Goal: Information Seeking & Learning: Understand process/instructions

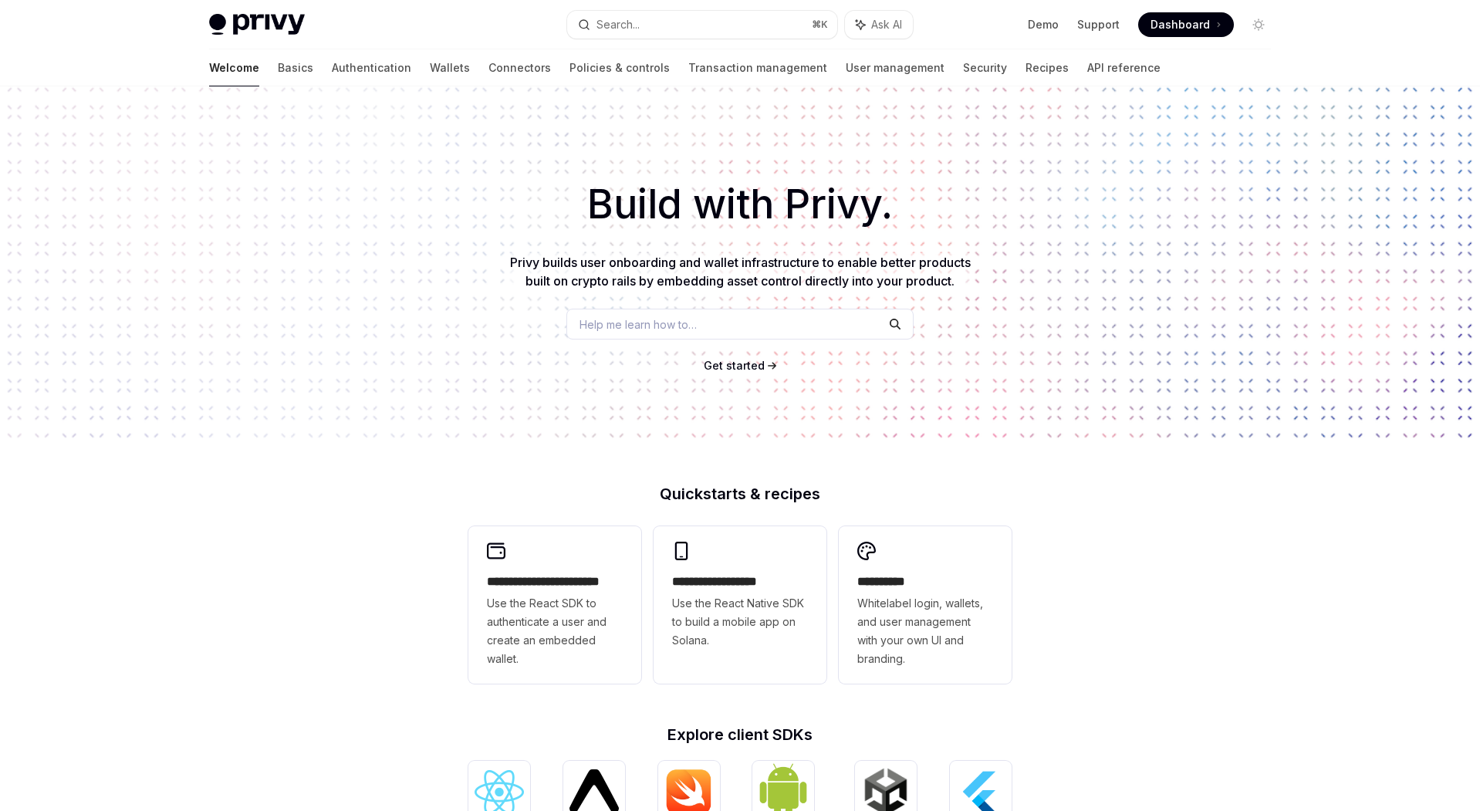
click at [639, 333] on div "Help me learn how to…" at bounding box center [739, 324] width 347 height 31
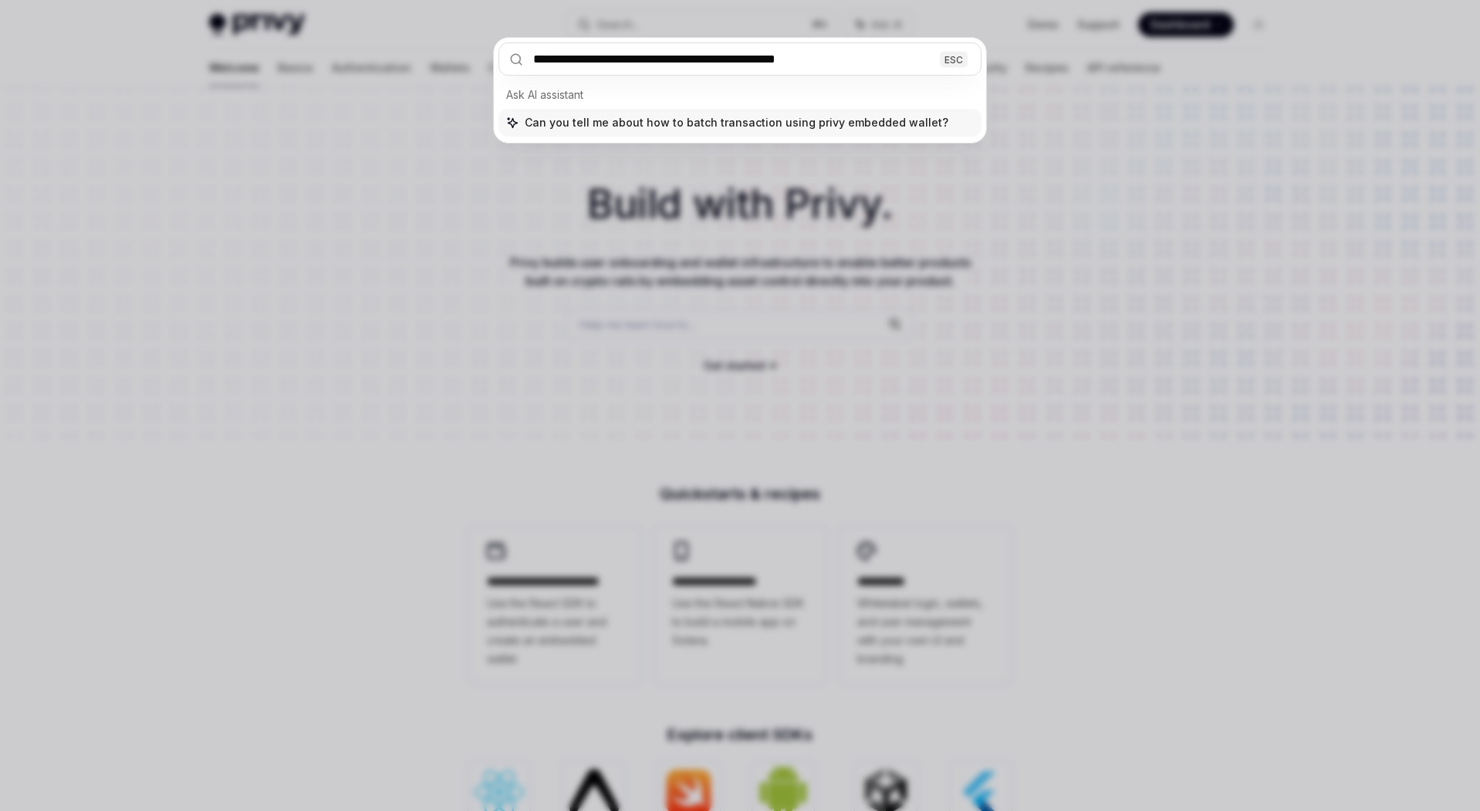
type input "**********"
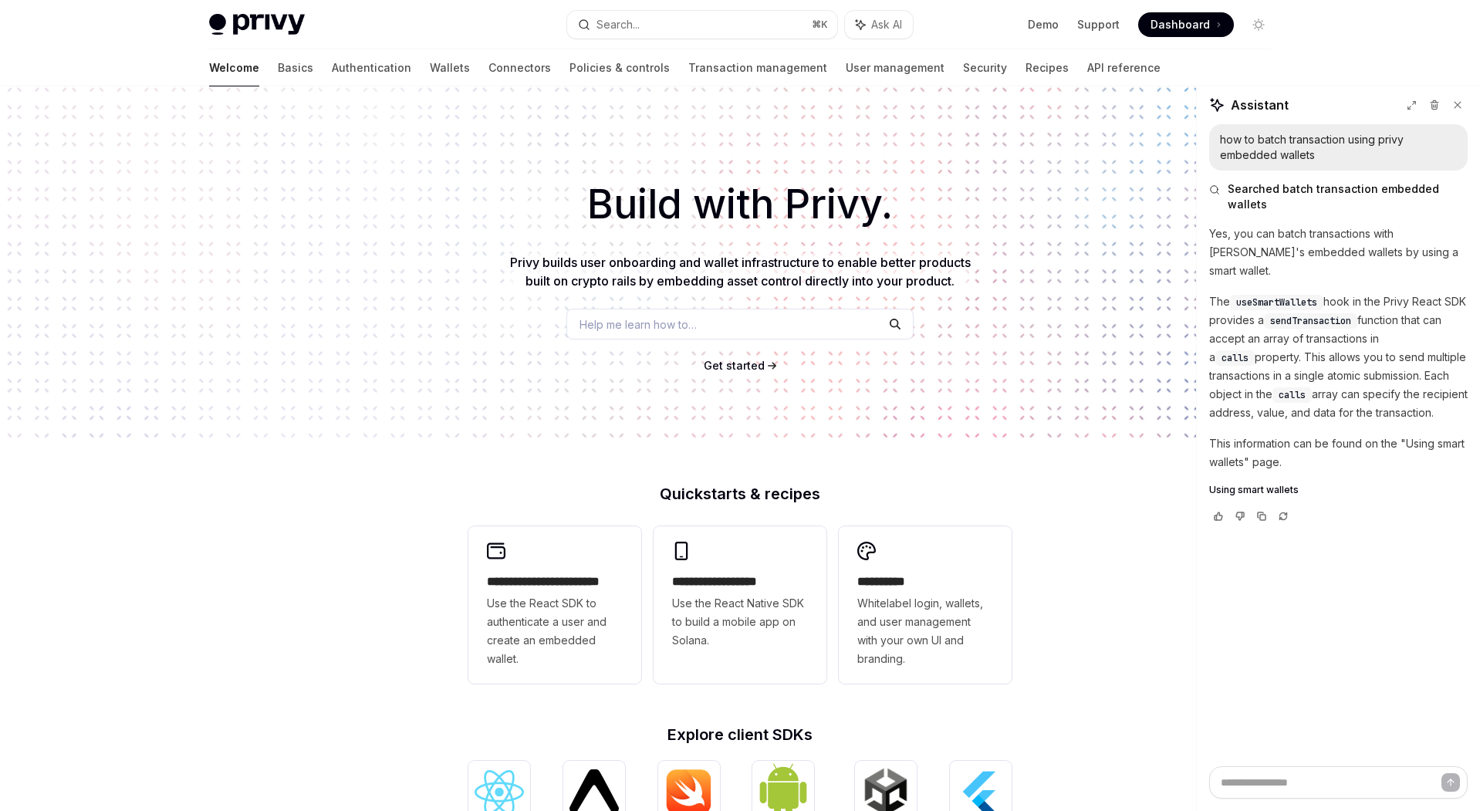
click at [1227, 484] on span "Using smart wallets" at bounding box center [1254, 490] width 90 height 12
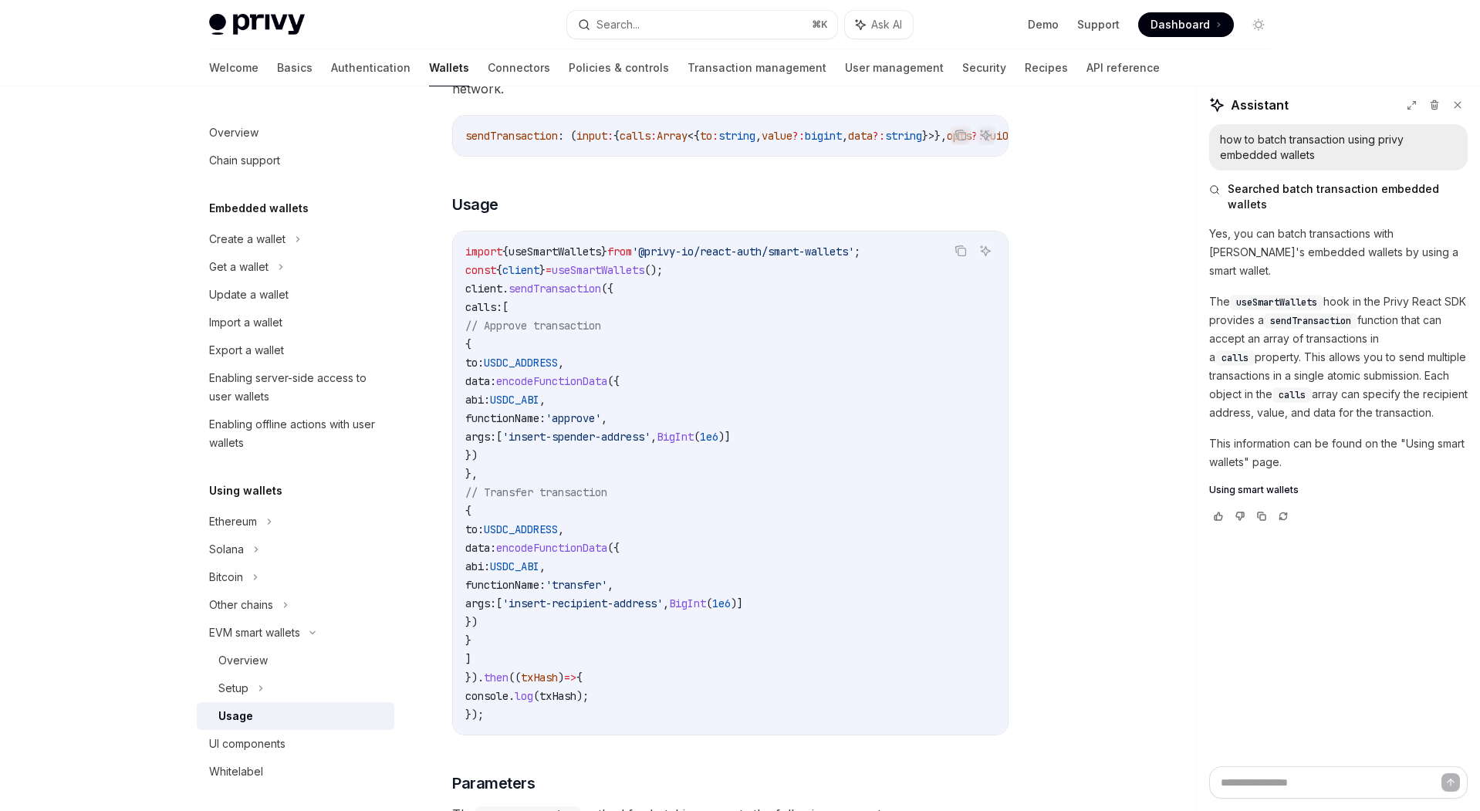
scroll to position [3237, 0]
click at [867, 376] on code "import { useSmartWallets } from '@privy-io/react-auth/smart-wallets' ; const { …" at bounding box center [730, 480] width 530 height 481
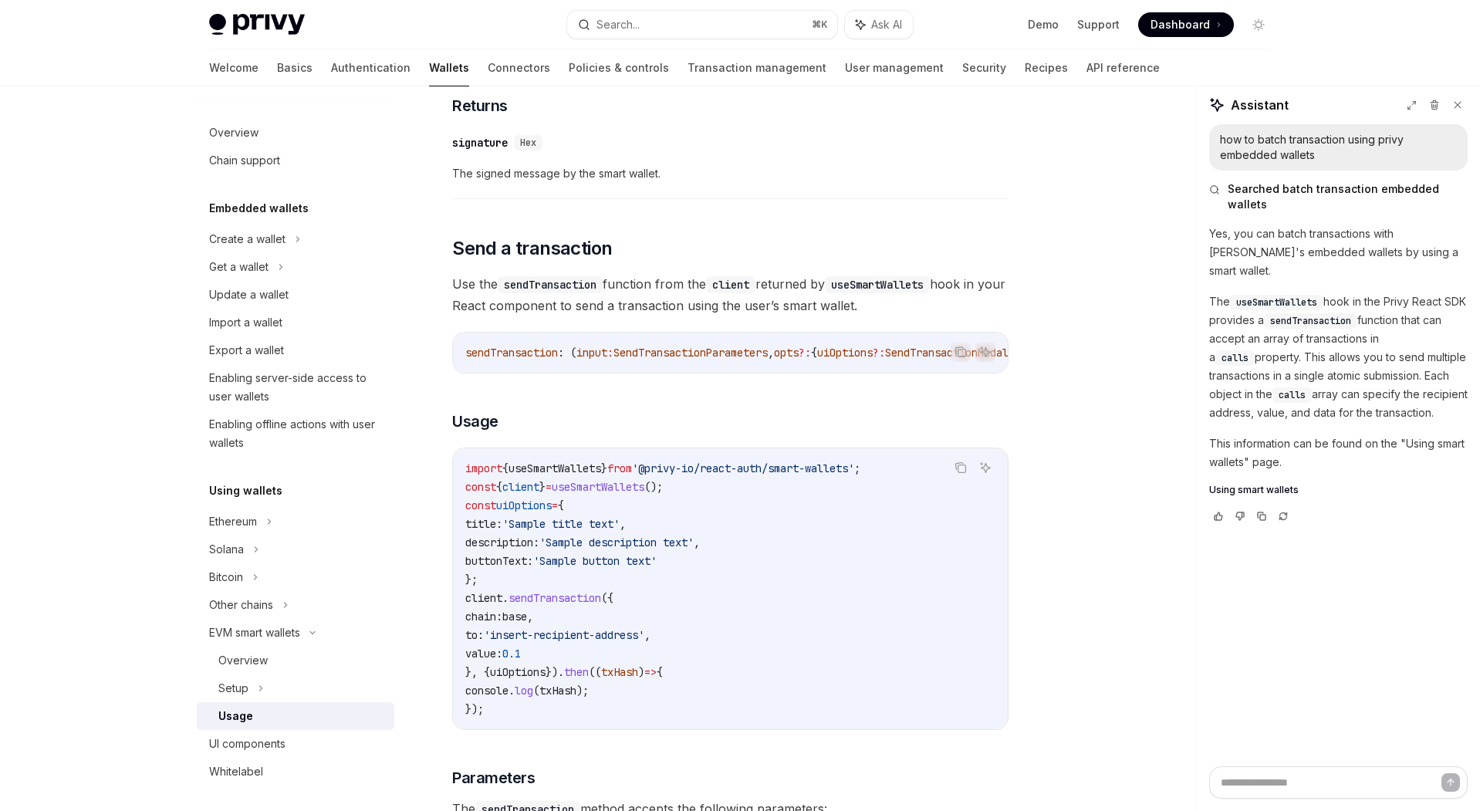
scroll to position [1776, 0]
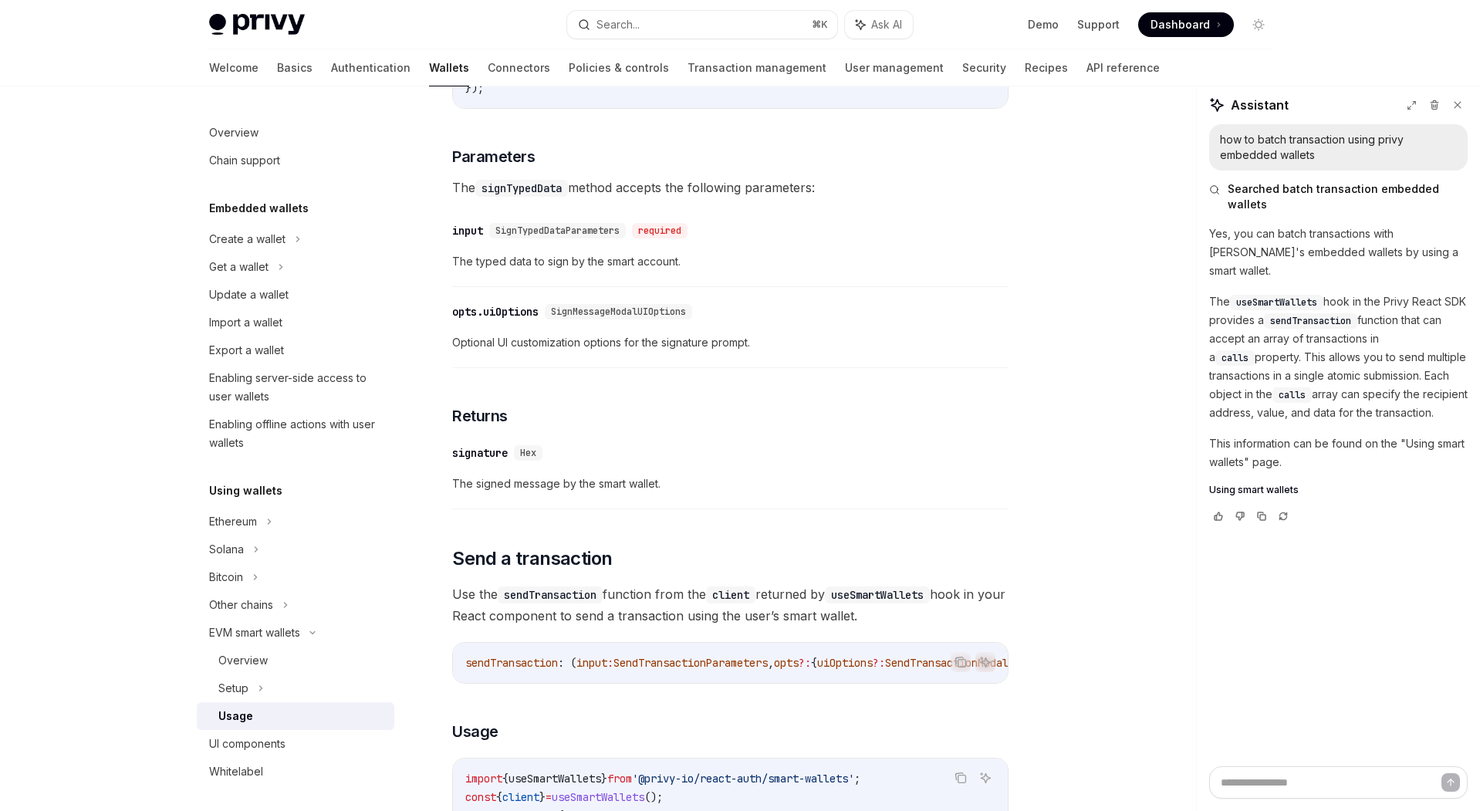
click at [796, 356] on div "​ opts.uiOptions SignMessageModalUIOptions Optional UI customization options fo…" at bounding box center [730, 331] width 556 height 73
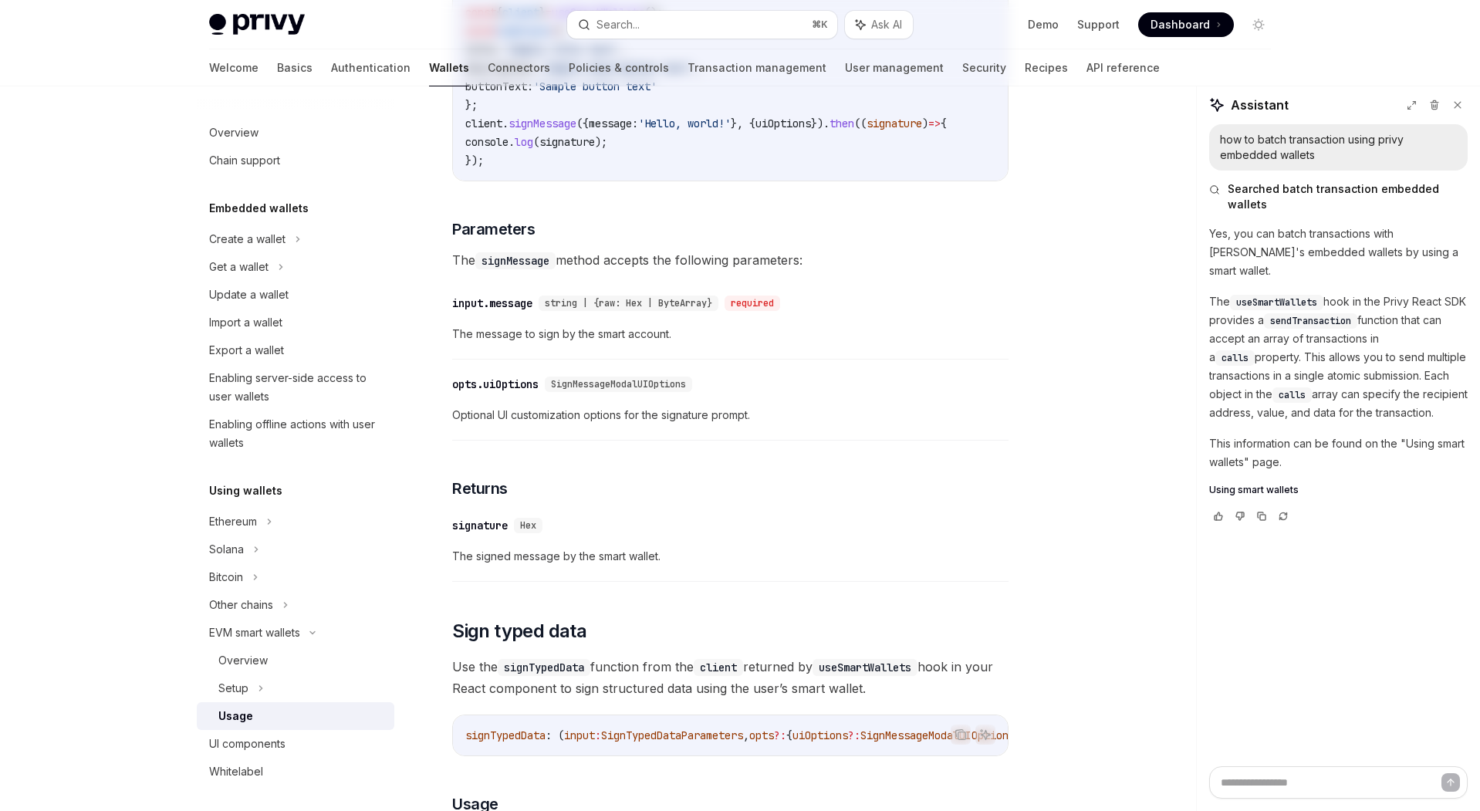
scroll to position [0, 0]
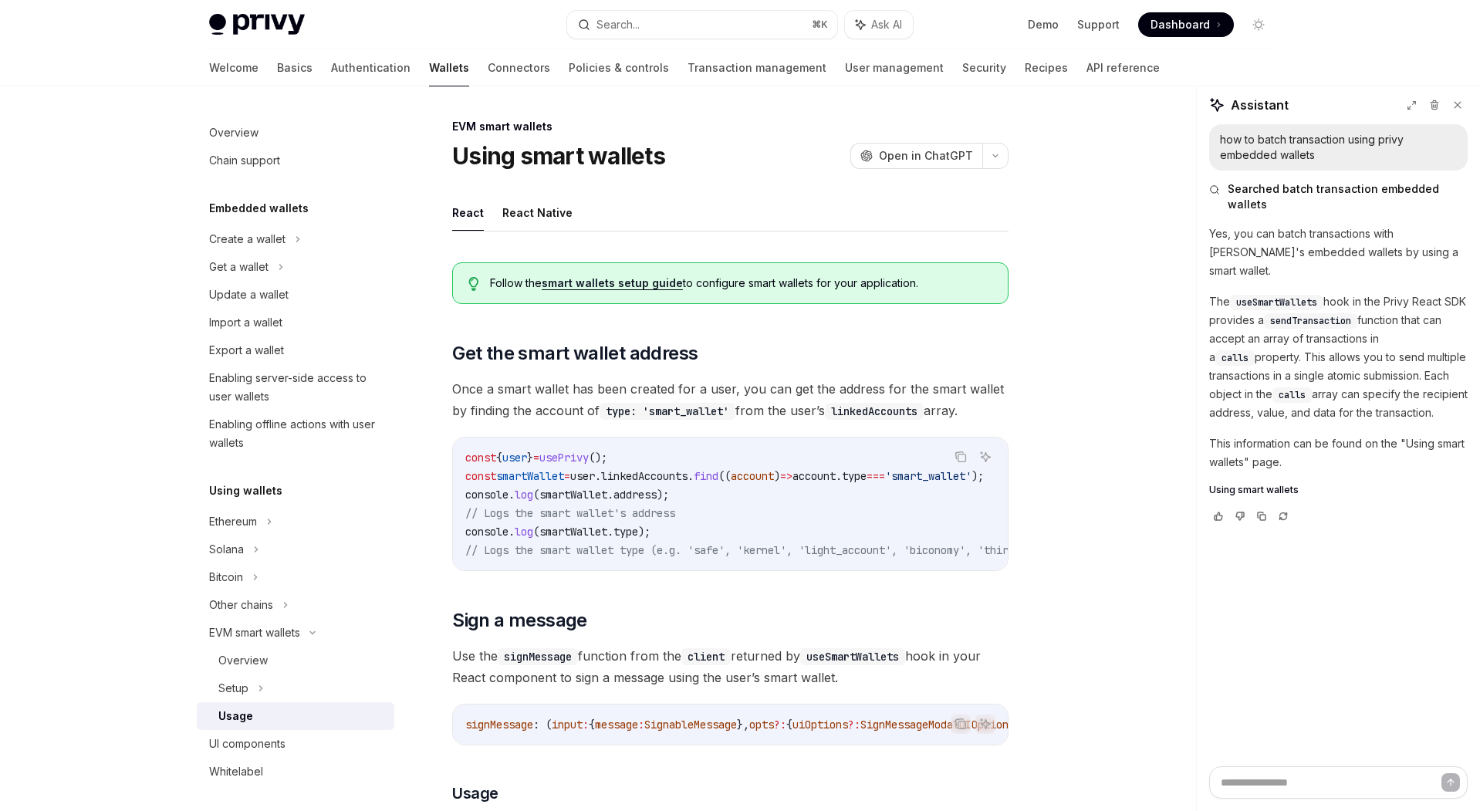
click at [623, 279] on link "smart wallets setup guide" at bounding box center [612, 283] width 141 height 14
type textarea "*"
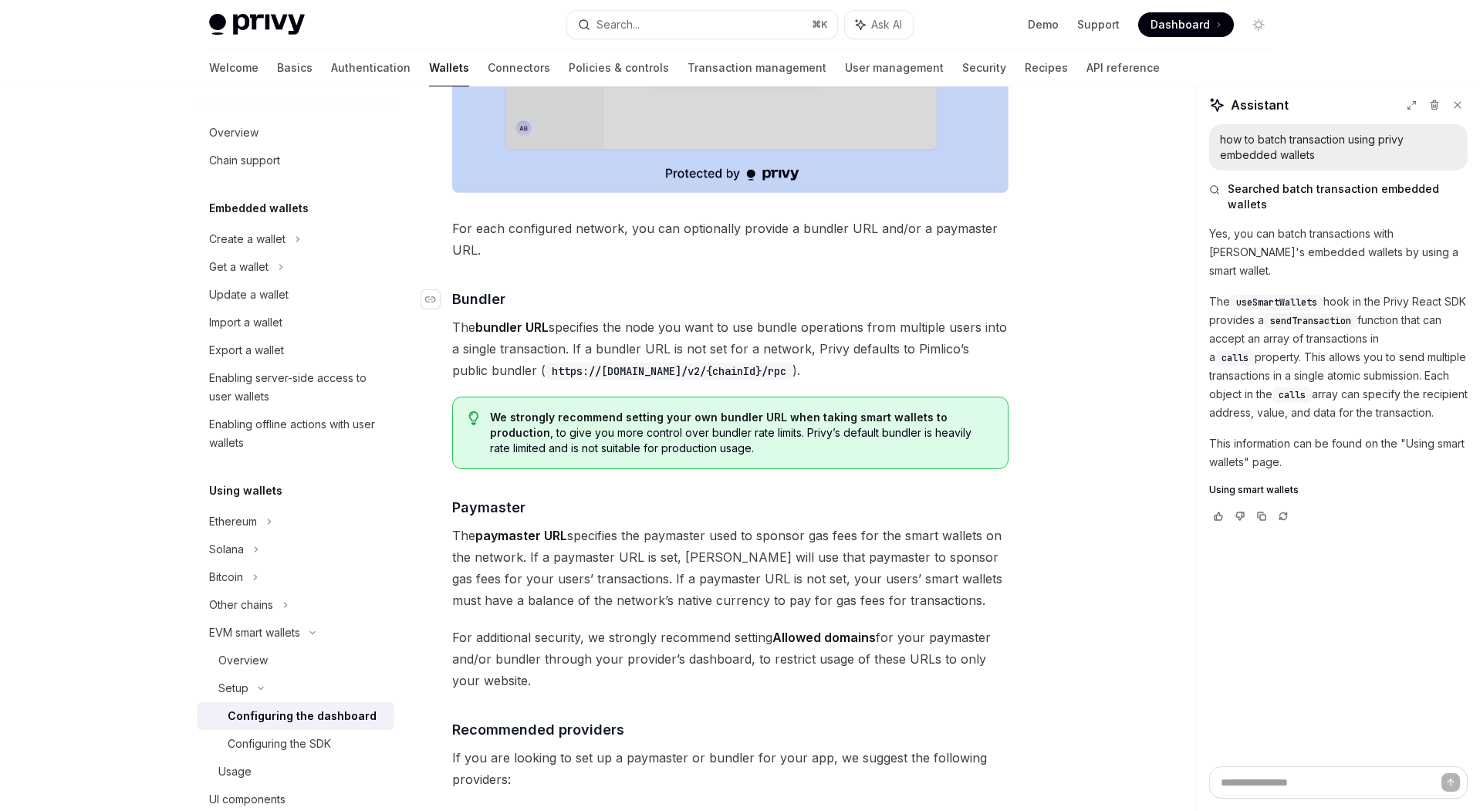
scroll to position [1211, 0]
